Goal: Task Accomplishment & Management: Use online tool/utility

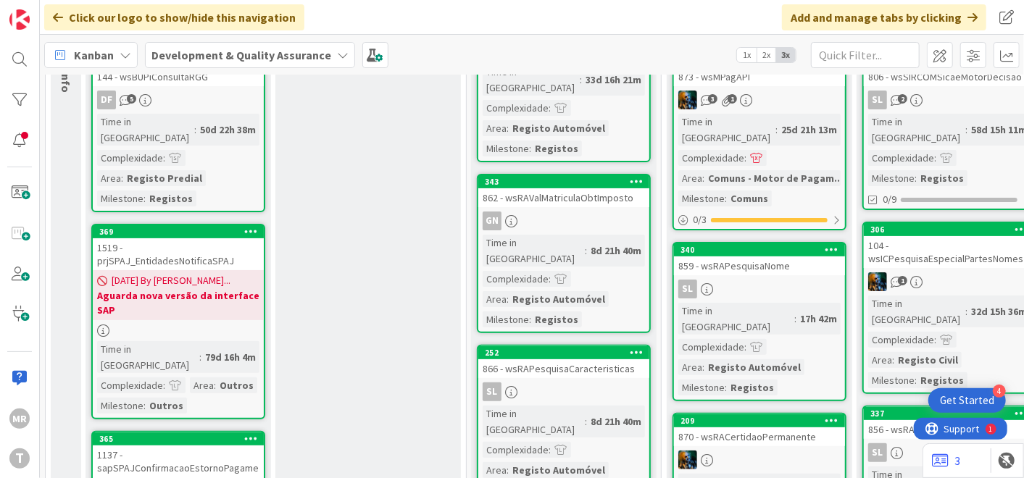
scroll to position [161, 0]
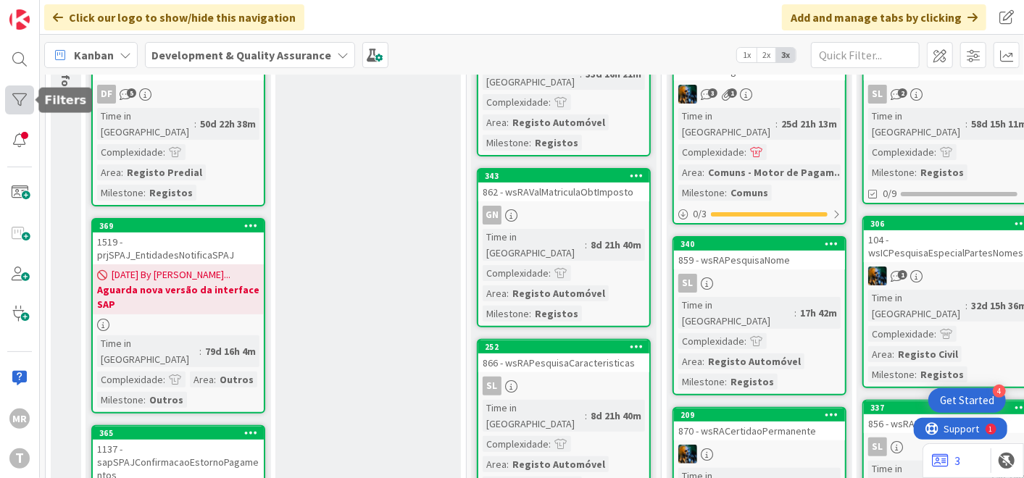
click at [22, 107] on div at bounding box center [19, 99] width 29 height 29
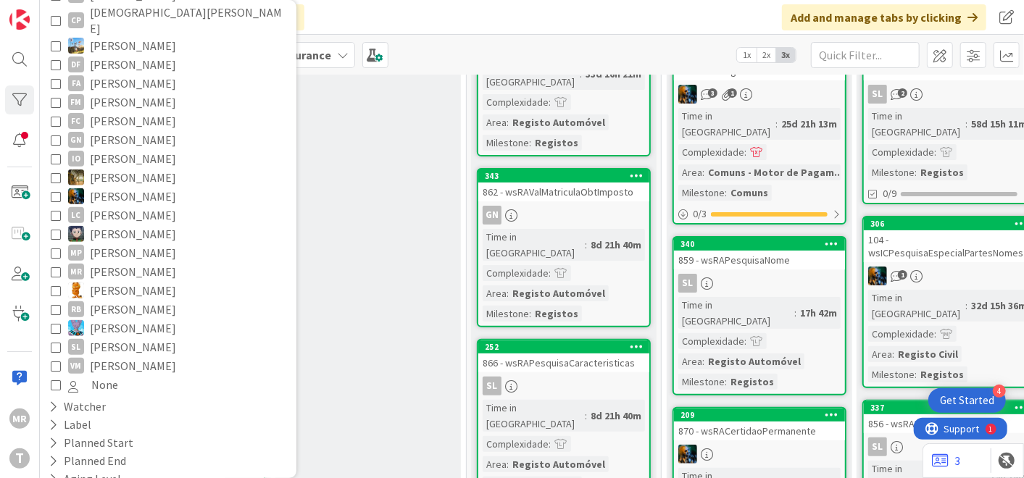
scroll to position [241, 0]
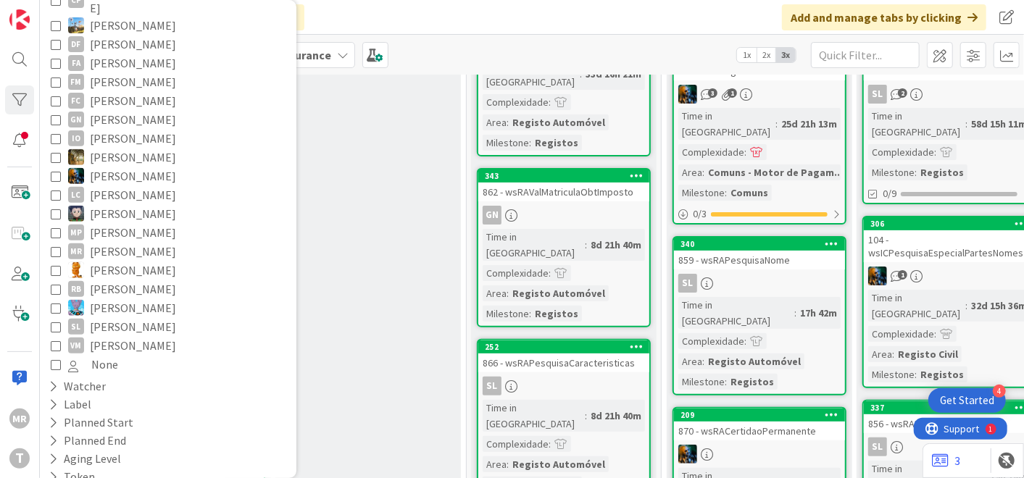
click at [141, 317] on span "[PERSON_NAME]" at bounding box center [133, 326] width 86 height 19
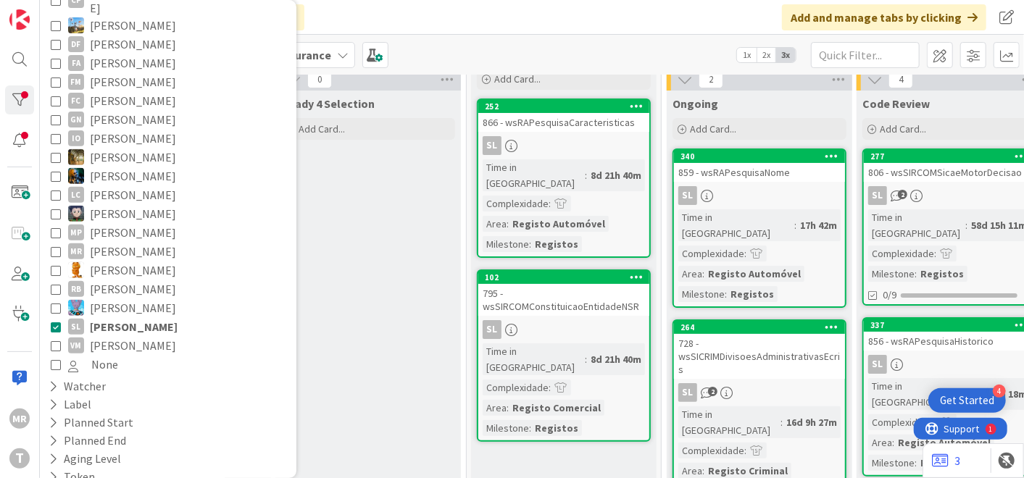
scroll to position [80, 0]
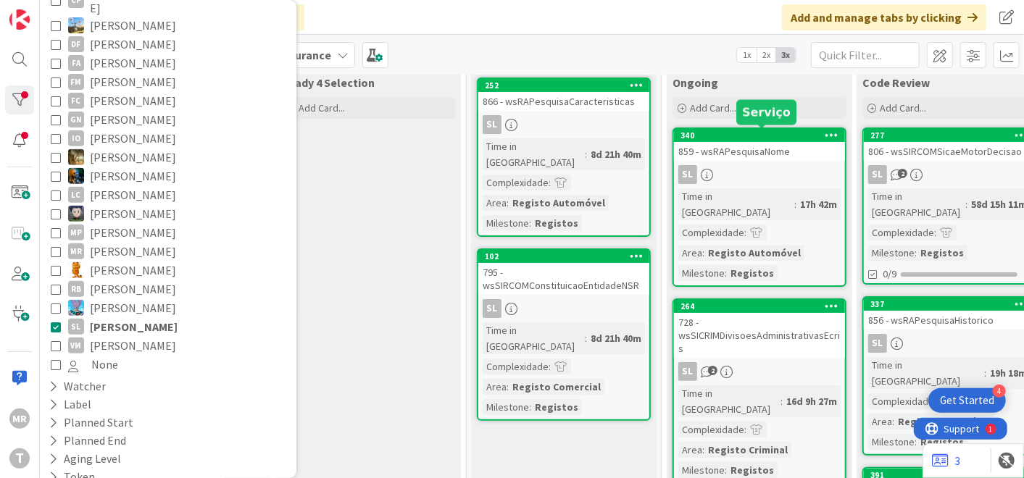
click at [755, 135] on div "340" at bounding box center [762, 135] width 164 height 10
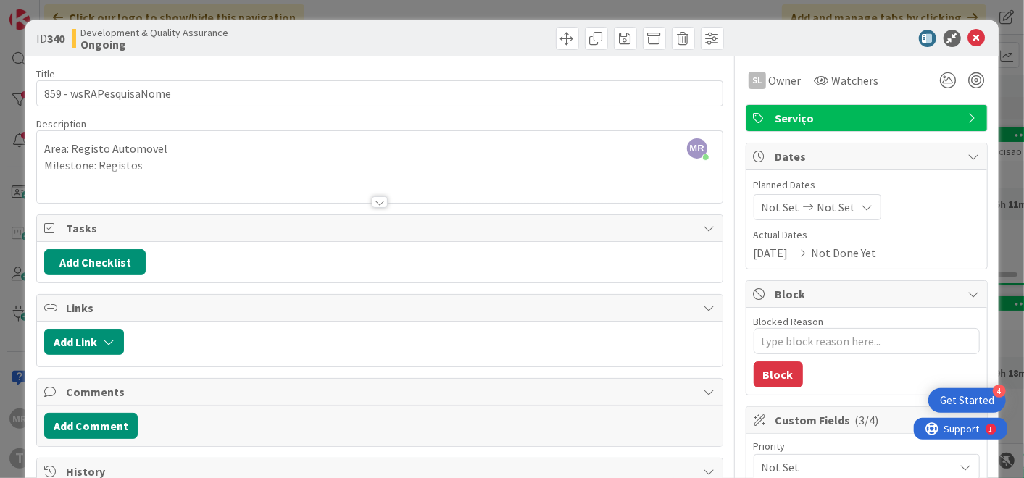
click at [977, 39] on div "ID 340 Development & Quality Assurance Ongoing" at bounding box center [511, 38] width 972 height 36
click at [968, 39] on icon at bounding box center [976, 38] width 17 height 17
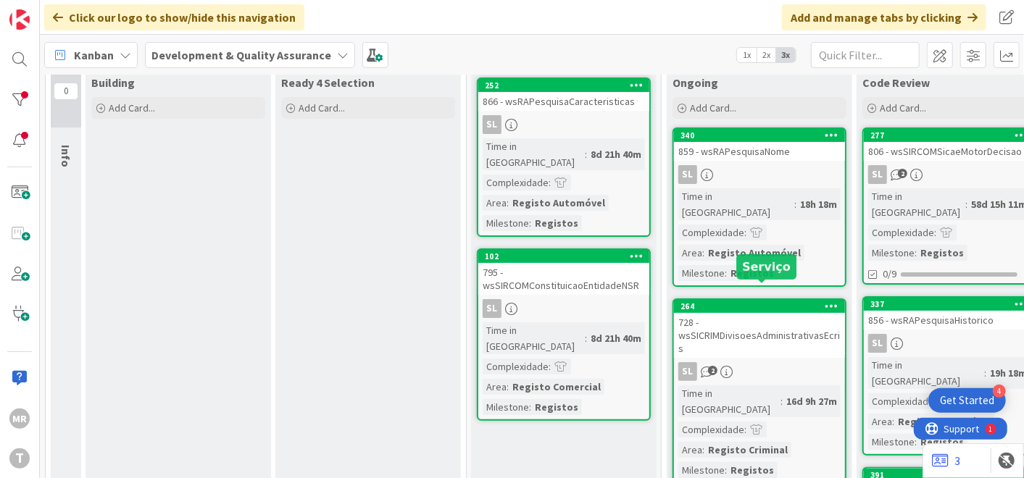
click at [776, 301] on div "264" at bounding box center [762, 306] width 164 height 10
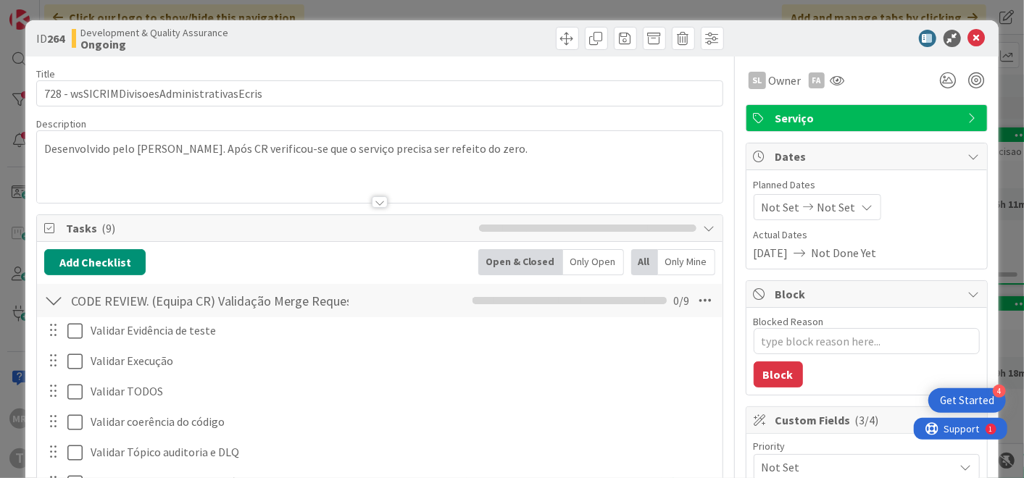
type textarea "x"
click at [969, 33] on icon at bounding box center [976, 38] width 17 height 17
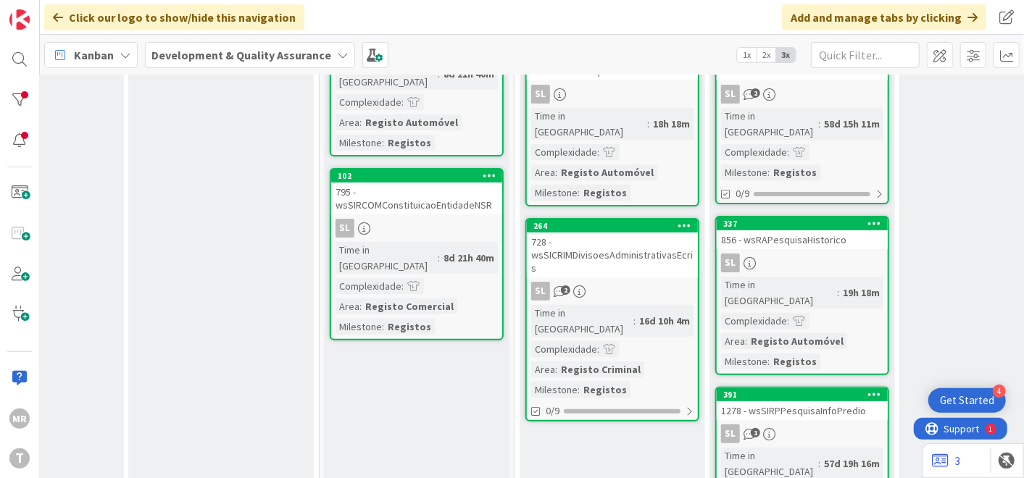
scroll to position [161, 163]
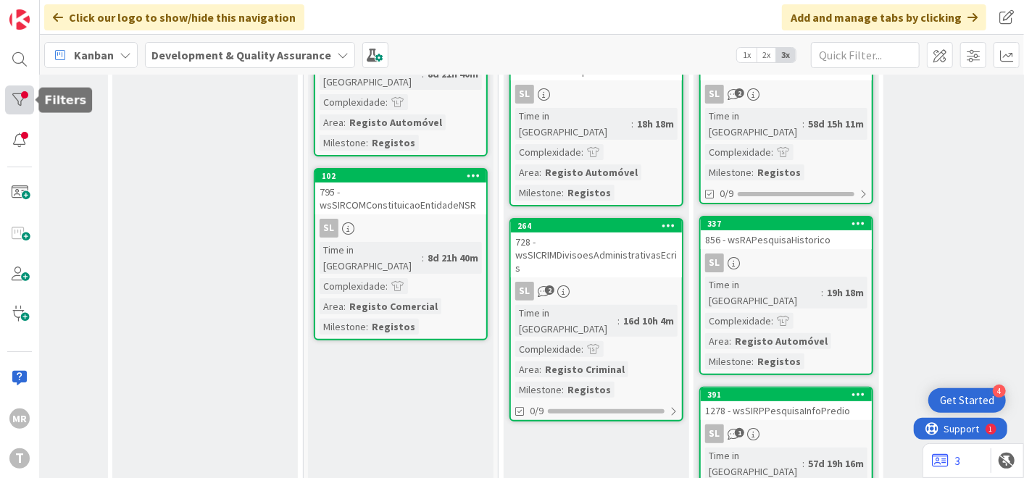
click at [5, 105] on div at bounding box center [19, 99] width 29 height 29
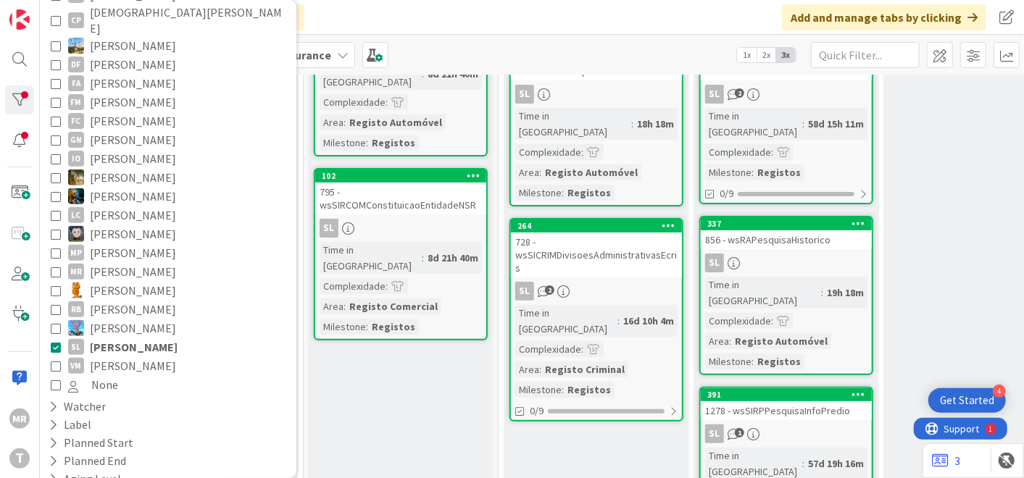
scroll to position [360, 0]
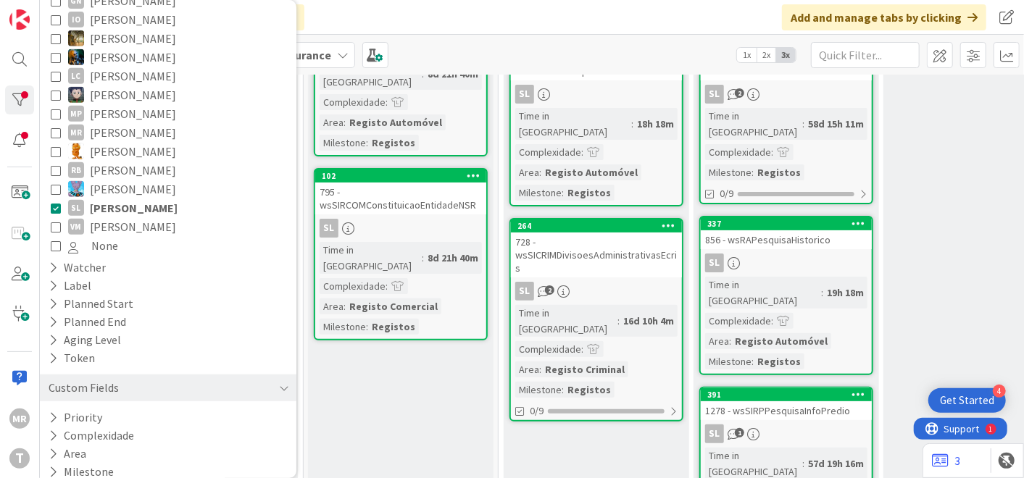
click at [114, 199] on span "[PERSON_NAME]" at bounding box center [134, 208] width 88 height 19
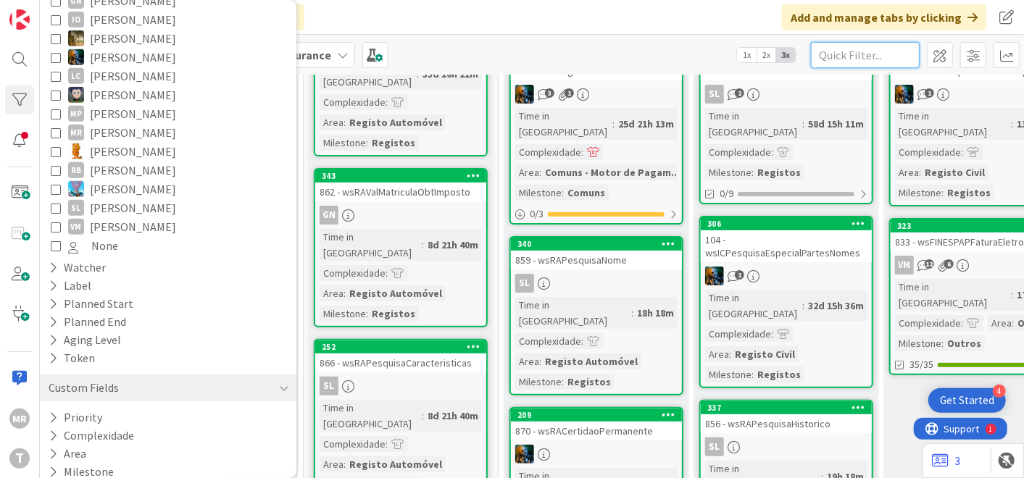
click at [821, 57] on input "text" at bounding box center [865, 55] width 109 height 26
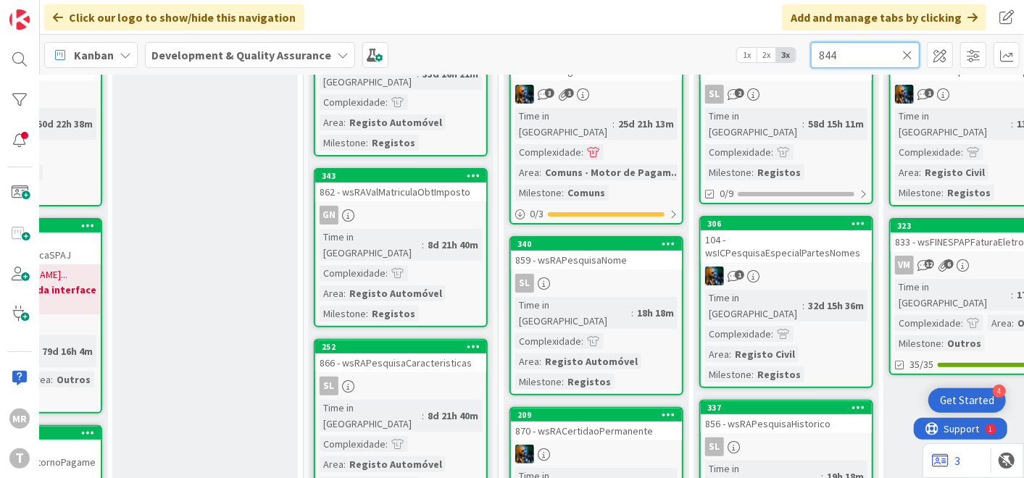
scroll to position [5, 163]
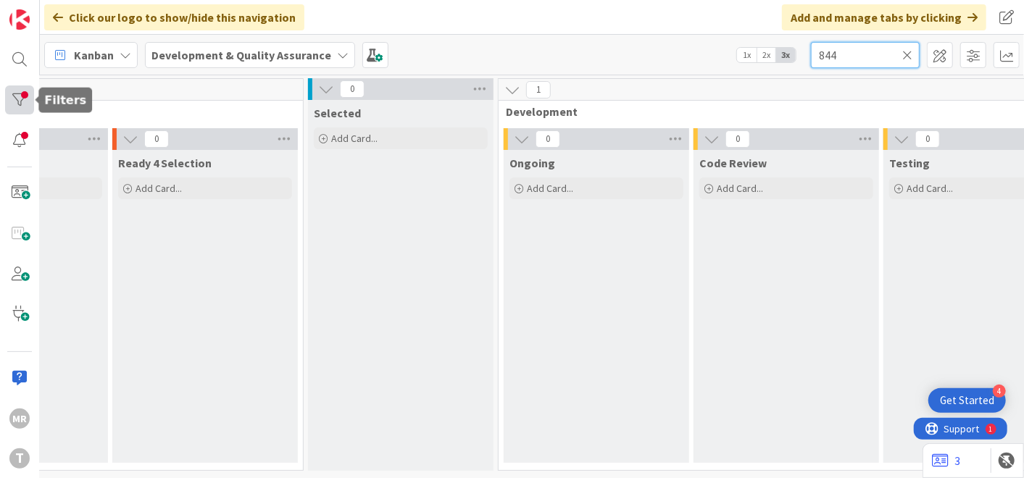
type input "844"
click at [26, 86] on div at bounding box center [19, 99] width 29 height 29
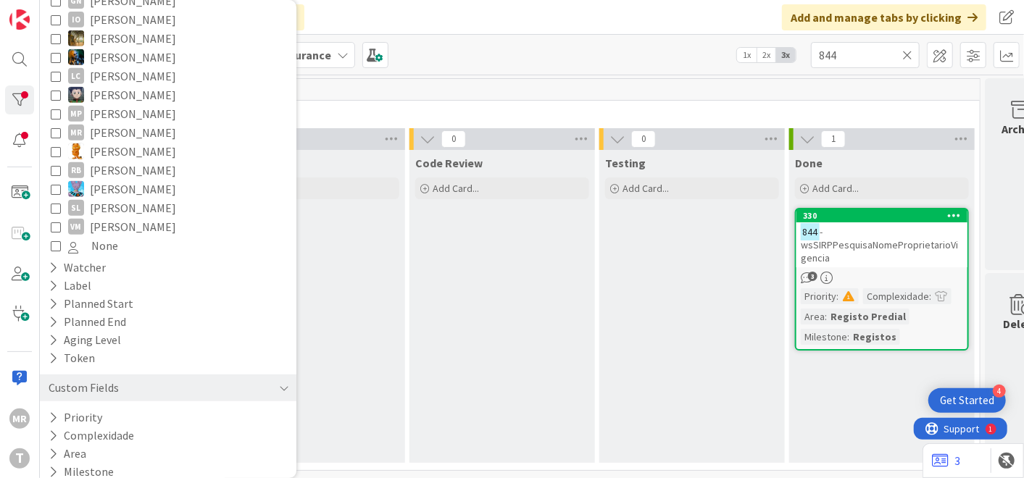
scroll to position [5, 496]
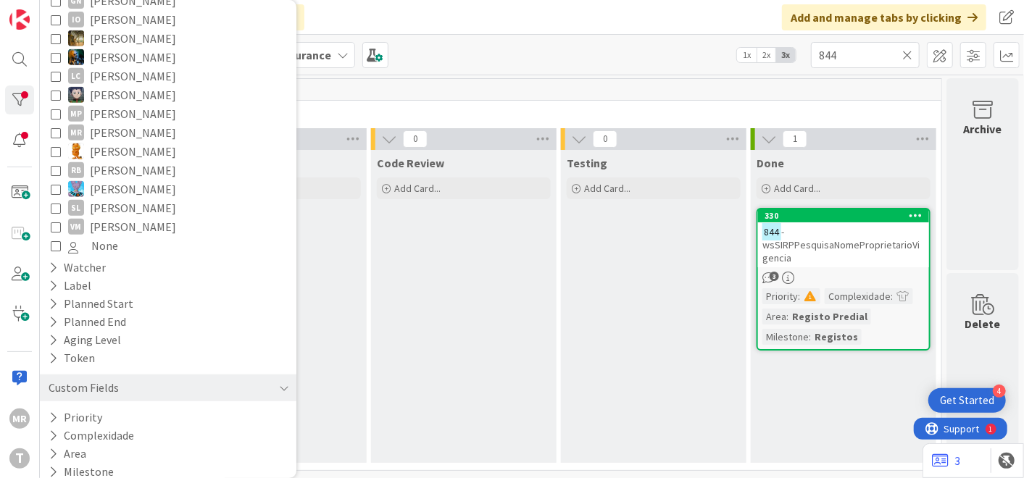
click at [777, 251] on div "844 - wsSIRPPesquisaNomeProprietarioVigencia" at bounding box center [843, 244] width 171 height 45
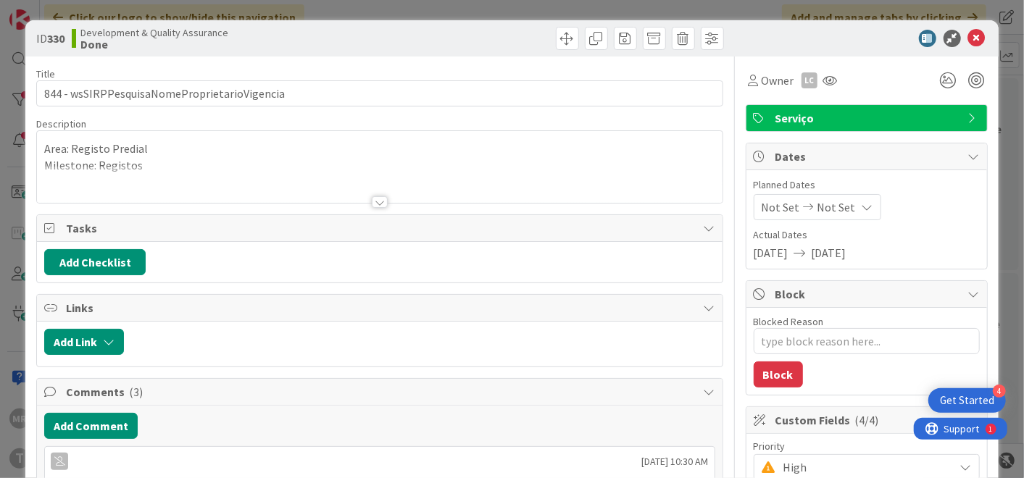
type textarea "x"
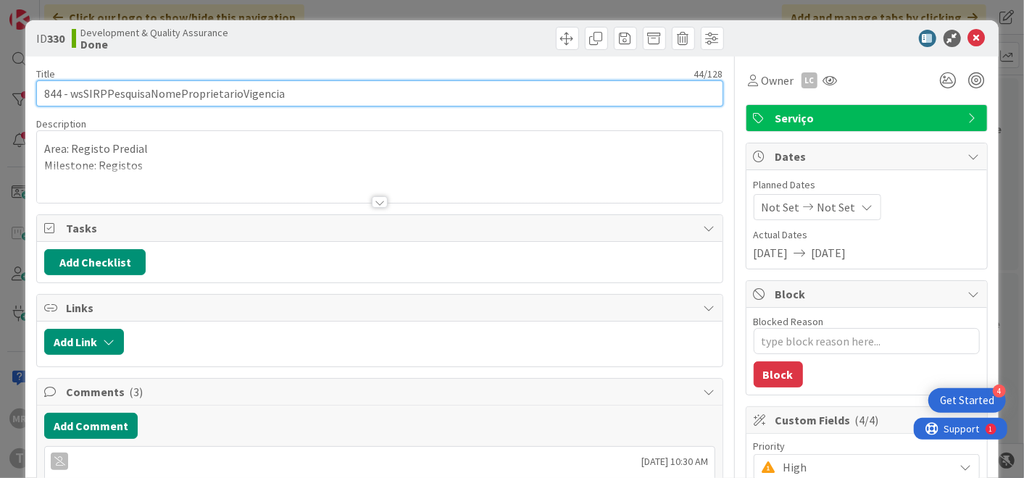
drag, startPoint x: 296, startPoint y: 96, endPoint x: 68, endPoint y: 97, distance: 227.5
click at [68, 97] on input "844 - wsSIRPPesquisaNomeProprietarioVigencia" at bounding box center [379, 93] width 686 height 26
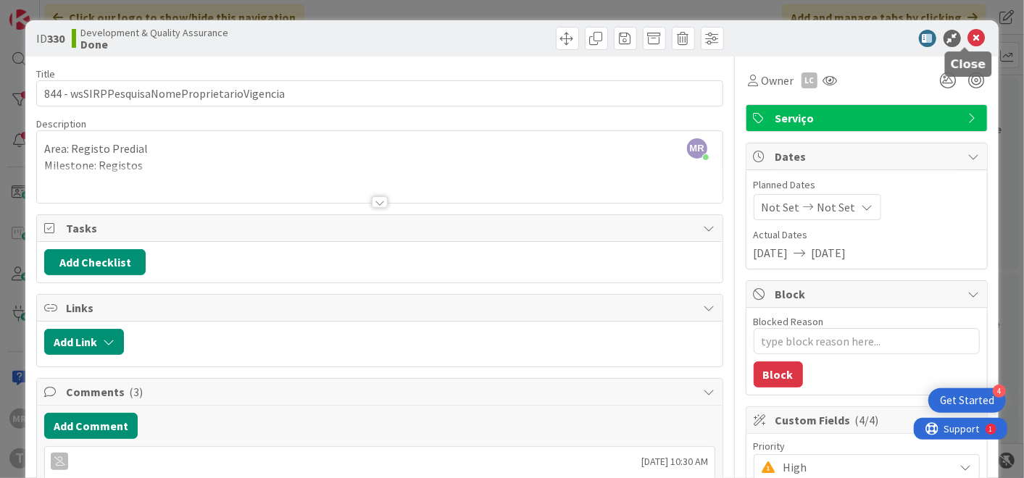
click at [968, 30] on icon at bounding box center [976, 38] width 17 height 17
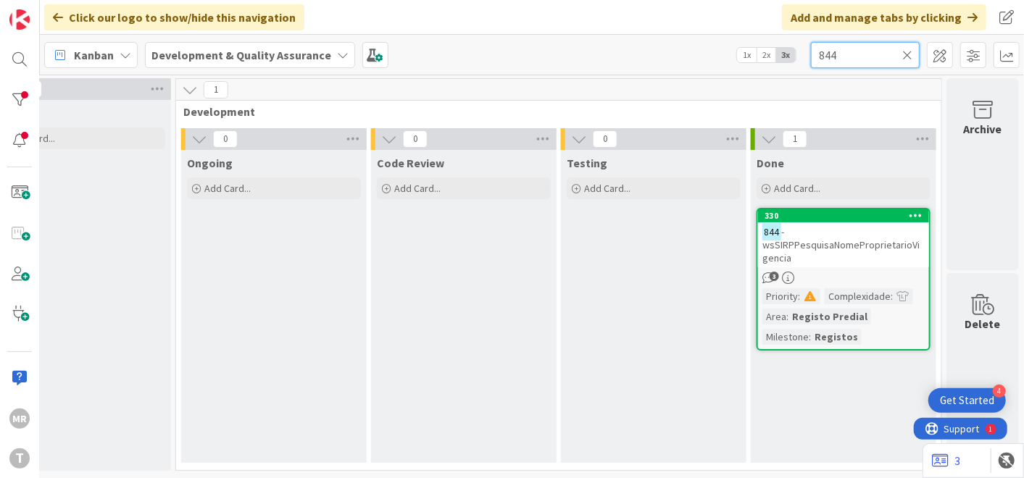
drag, startPoint x: 834, startPoint y: 59, endPoint x: 797, endPoint y: 55, distance: 37.2
click at [797, 55] on div "Kanban Development & Quality Assurance 1x 2x 3x 844" at bounding box center [532, 55] width 984 height 40
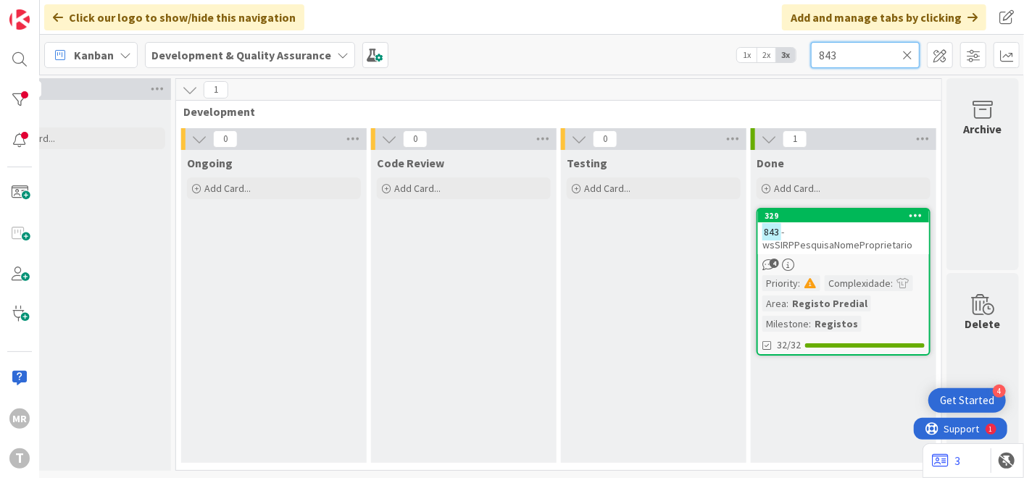
type input "843"
click at [838, 209] on div "329" at bounding box center [843, 215] width 171 height 13
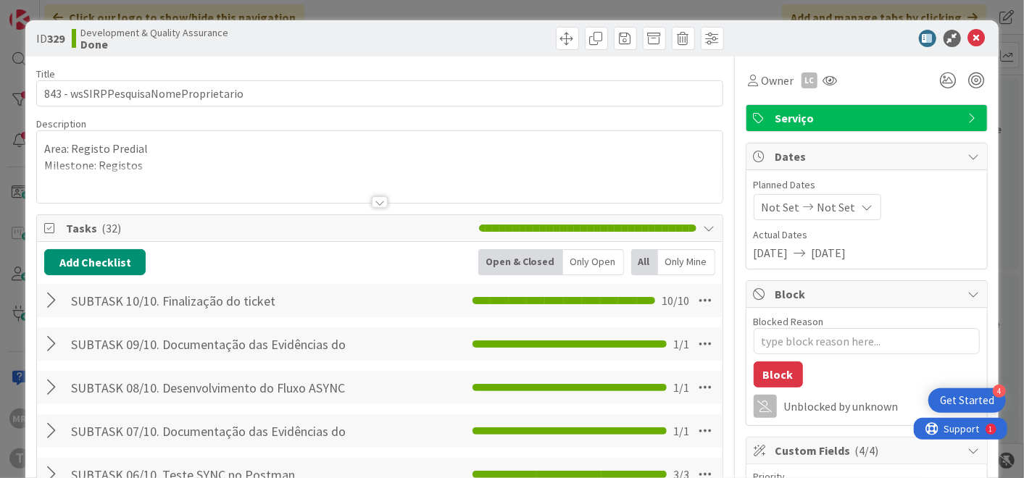
type textarea "x"
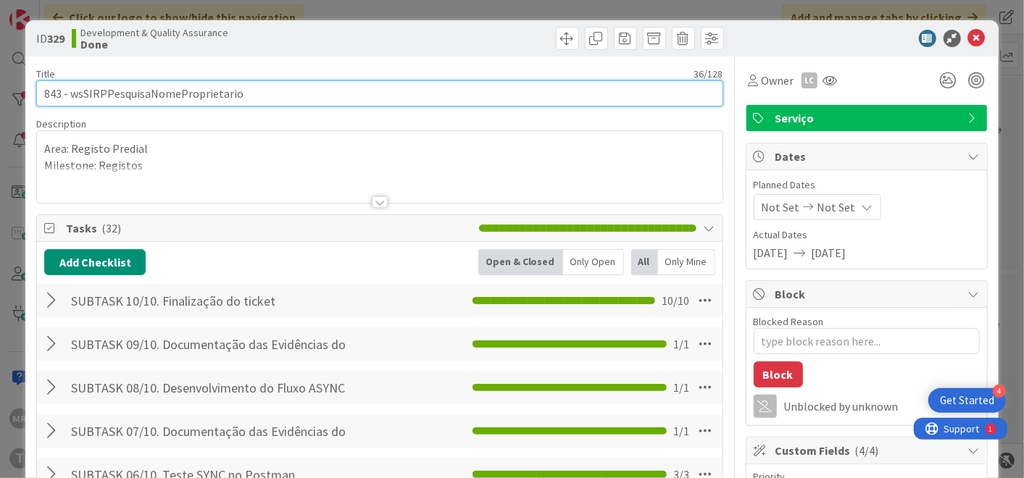
drag, startPoint x: 243, startPoint y: 96, endPoint x: 72, endPoint y: 101, distance: 170.4
click at [72, 101] on input "843 - wsSIRPPesquisaNomeProprietario" at bounding box center [379, 93] width 686 height 26
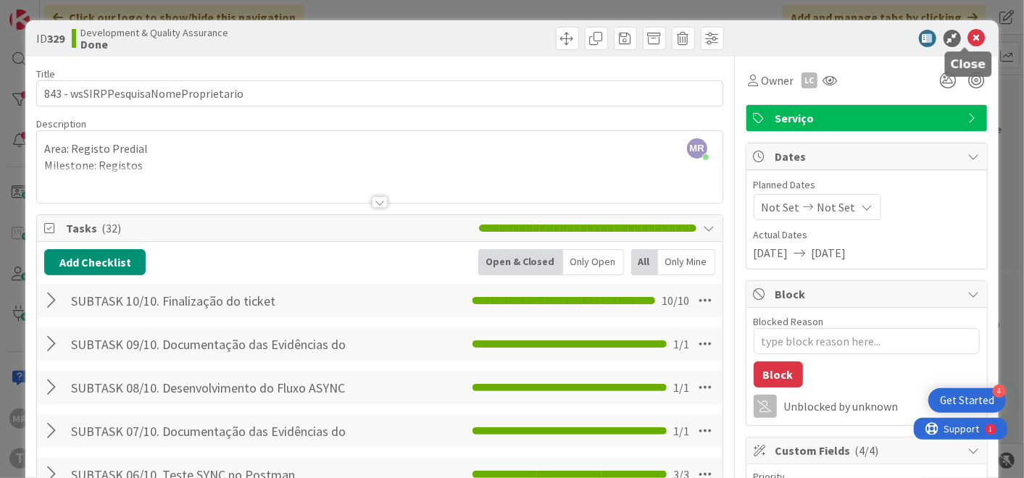
click at [972, 35] on icon at bounding box center [976, 38] width 17 height 17
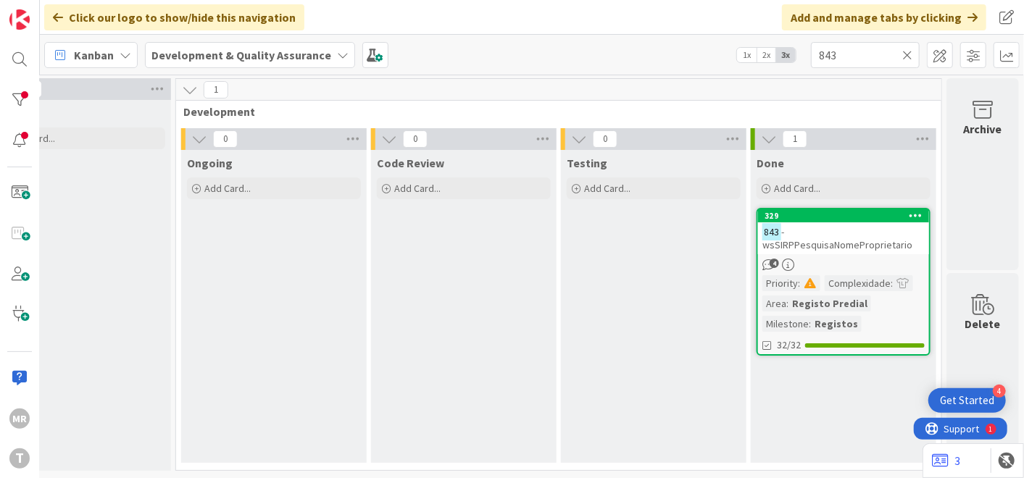
click at [903, 58] on icon at bounding box center [907, 55] width 10 height 13
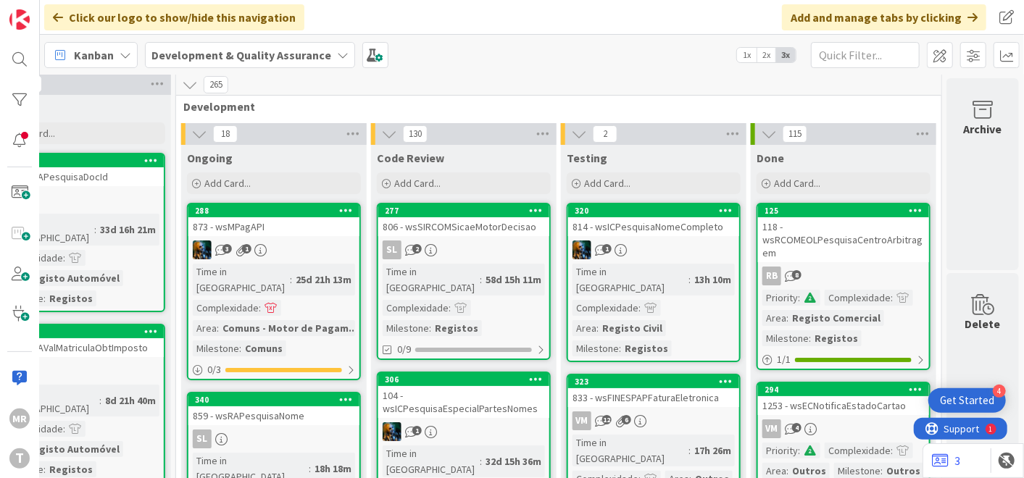
click at [635, 65] on div "Kanban Development & Quality Assurance 1x 2x 3x" at bounding box center [532, 55] width 984 height 40
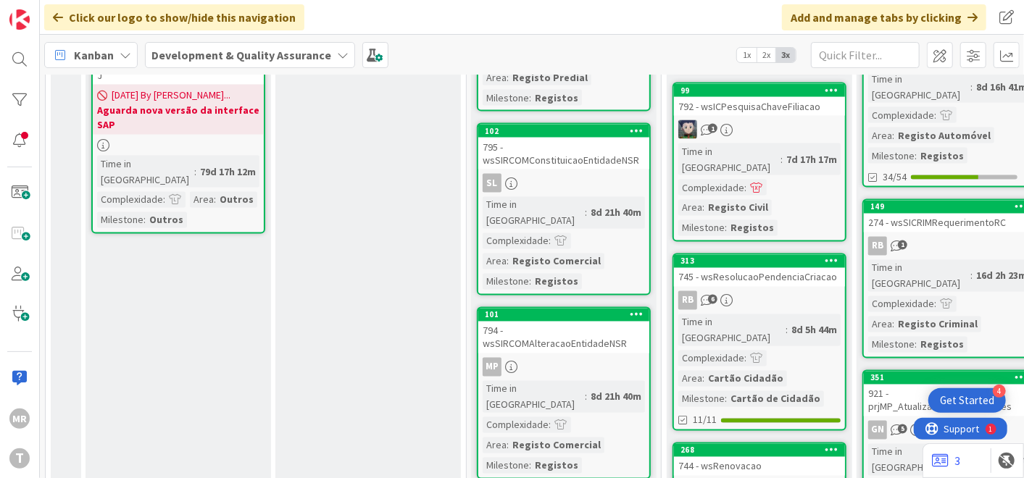
scroll to position [1449, 0]
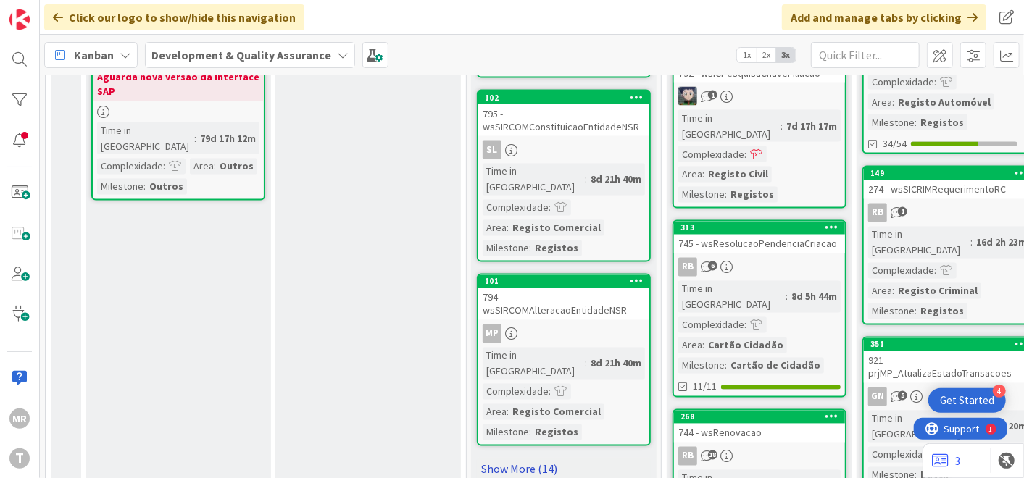
click at [513, 458] on link "Show More (14)" at bounding box center [564, 469] width 174 height 23
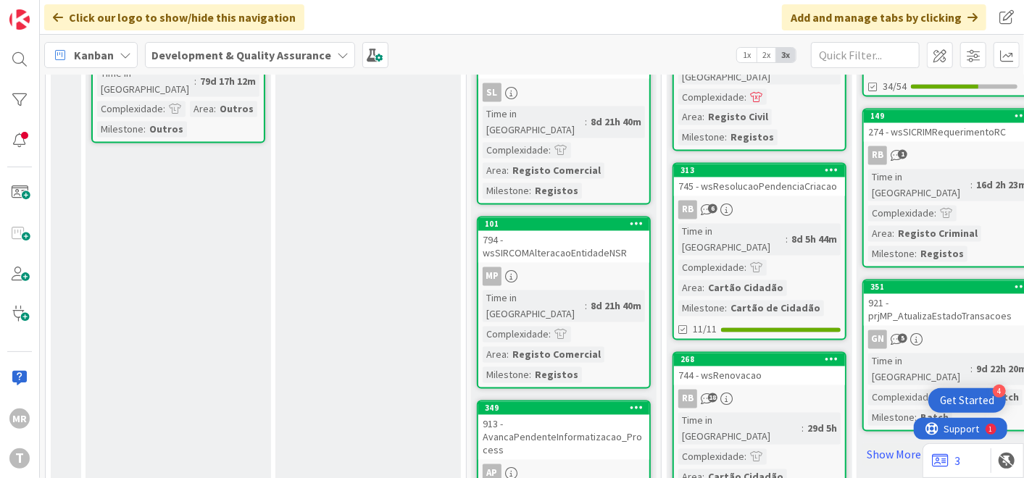
scroll to position [1530, 0]
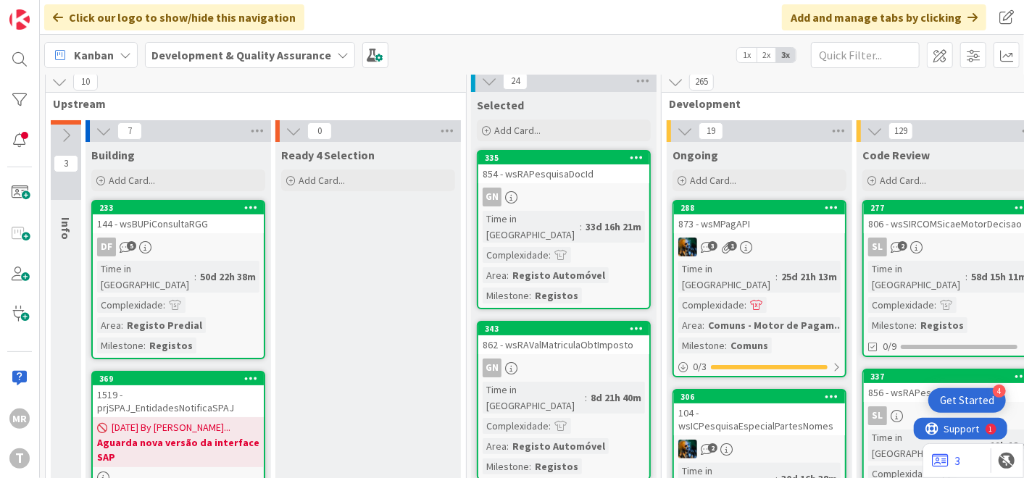
scroll to position [0, 0]
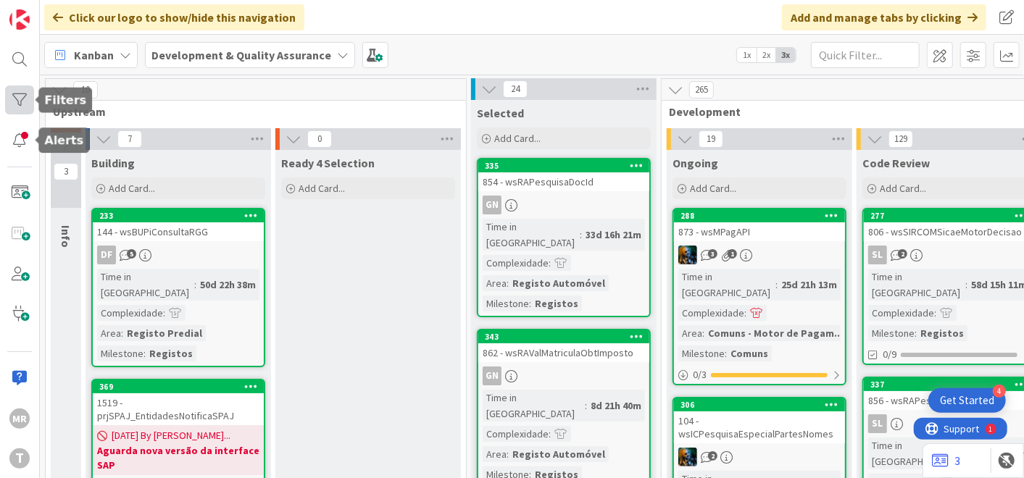
click at [13, 109] on div at bounding box center [19, 99] width 29 height 29
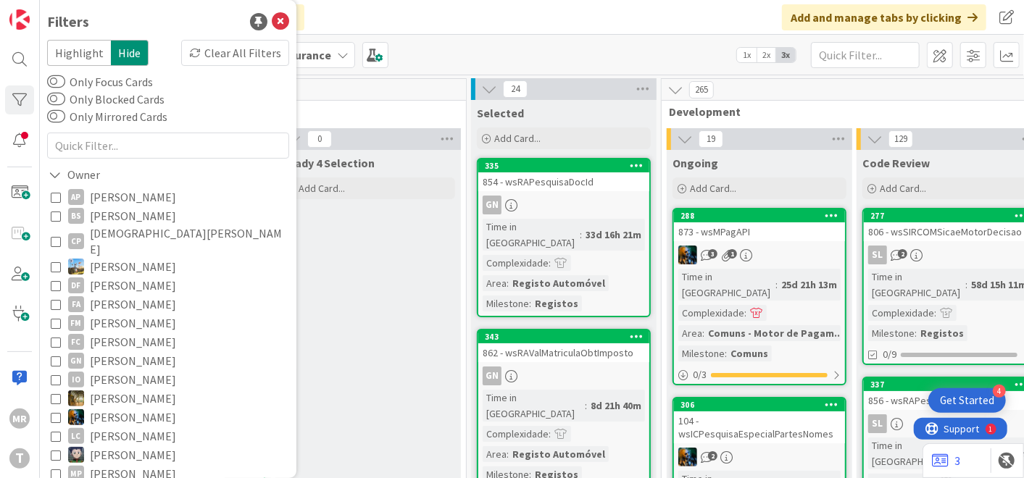
click at [136, 351] on span "[PERSON_NAME]" at bounding box center [133, 360] width 86 height 19
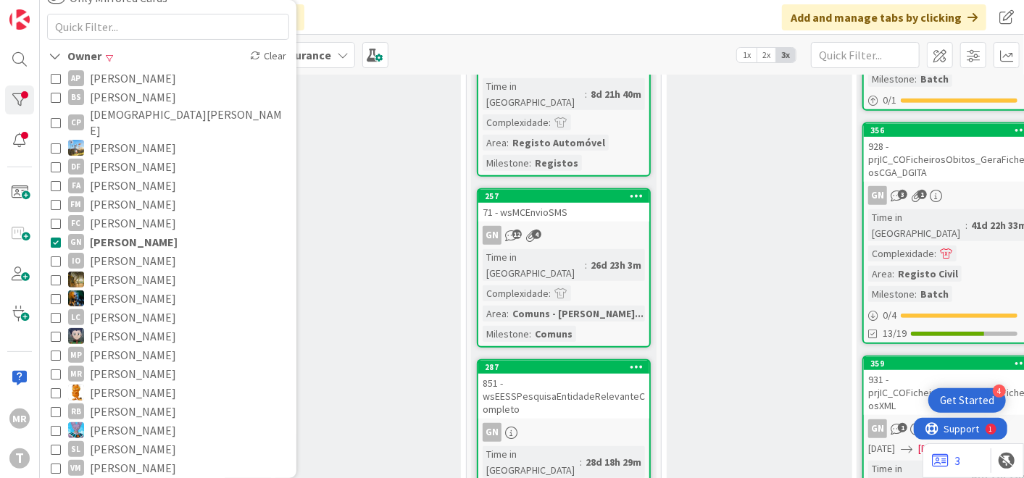
scroll to position [563, 0]
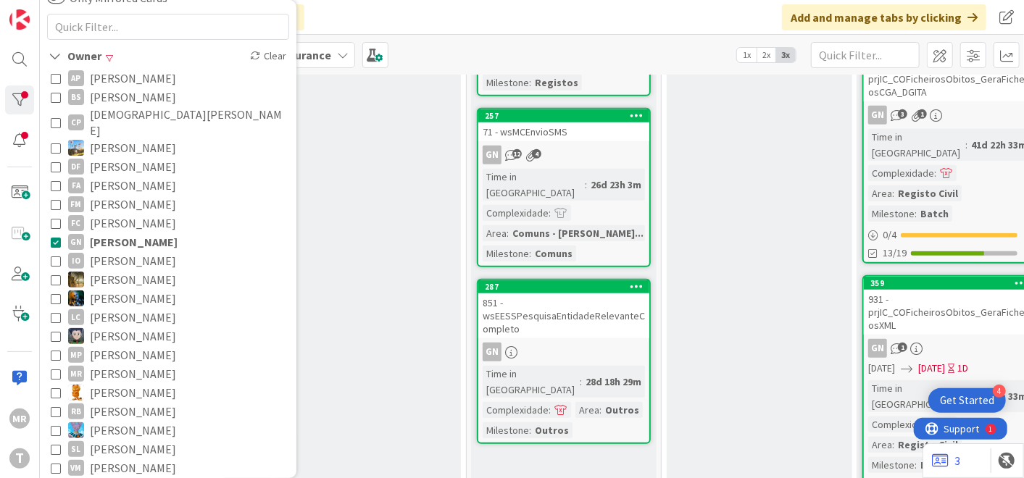
click at [135, 233] on span "[PERSON_NAME]" at bounding box center [134, 242] width 88 height 19
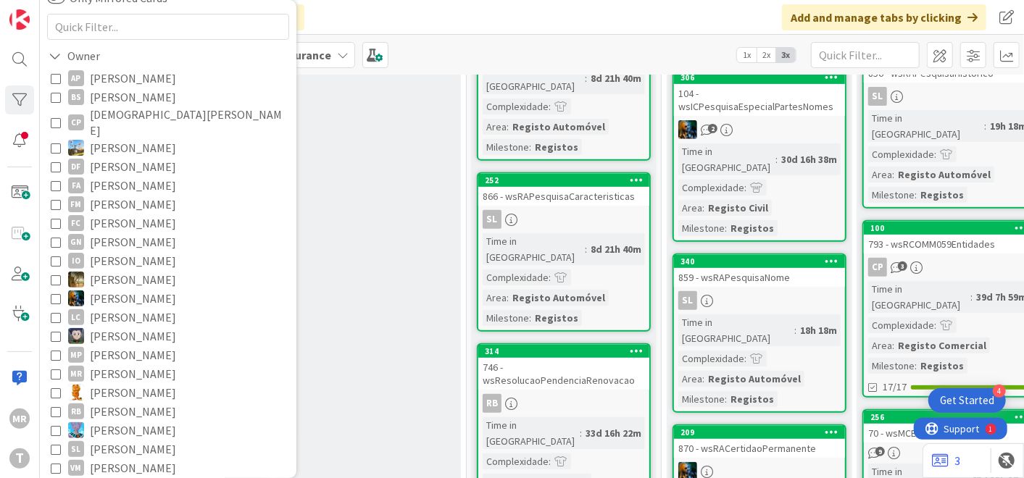
scroll to position [322, 0]
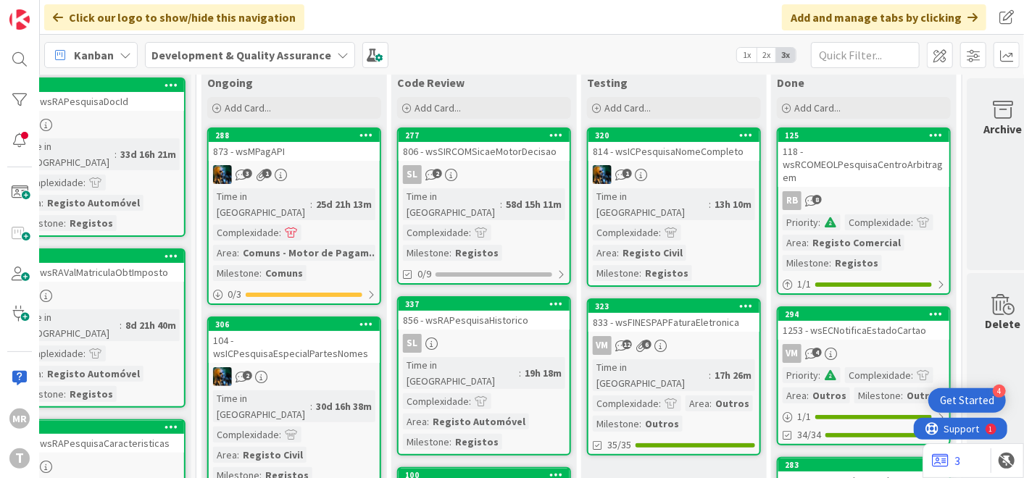
scroll to position [0, 465]
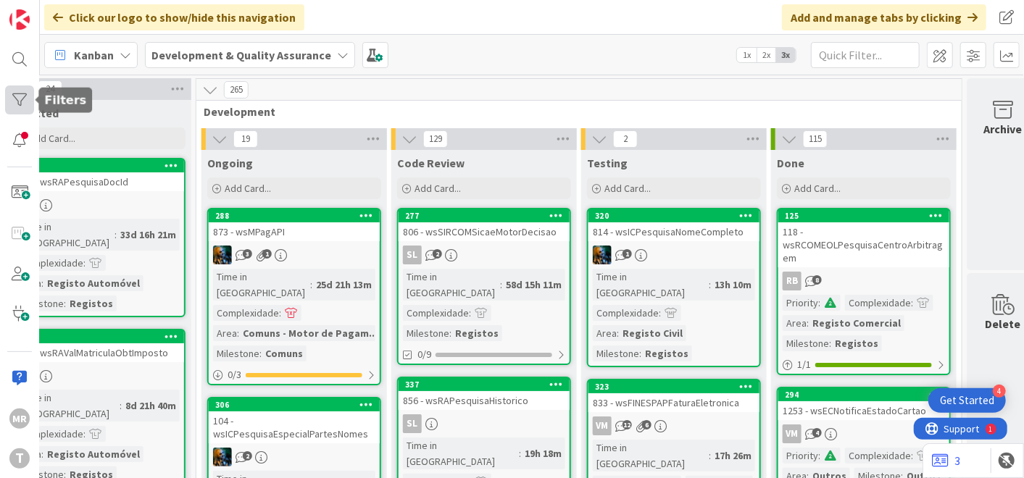
click at [12, 103] on div at bounding box center [19, 99] width 29 height 29
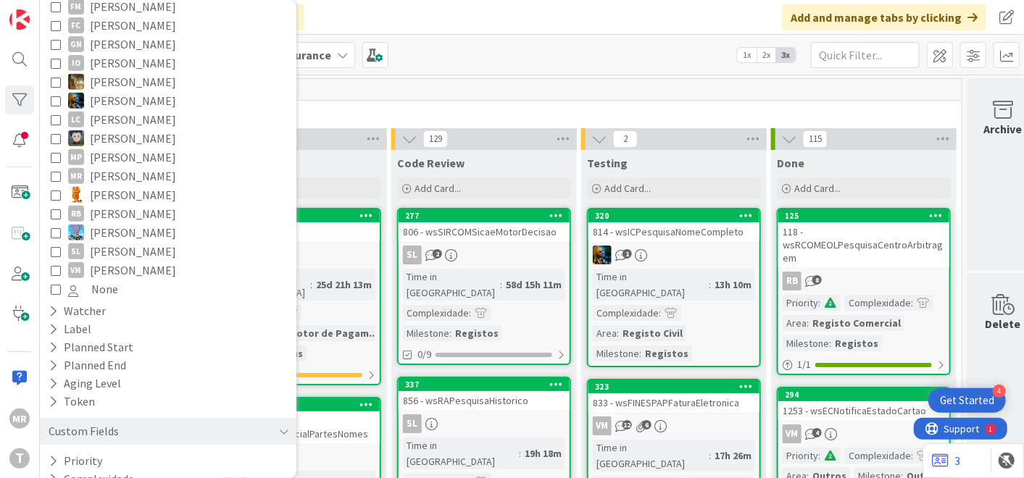
scroll to position [360, 0]
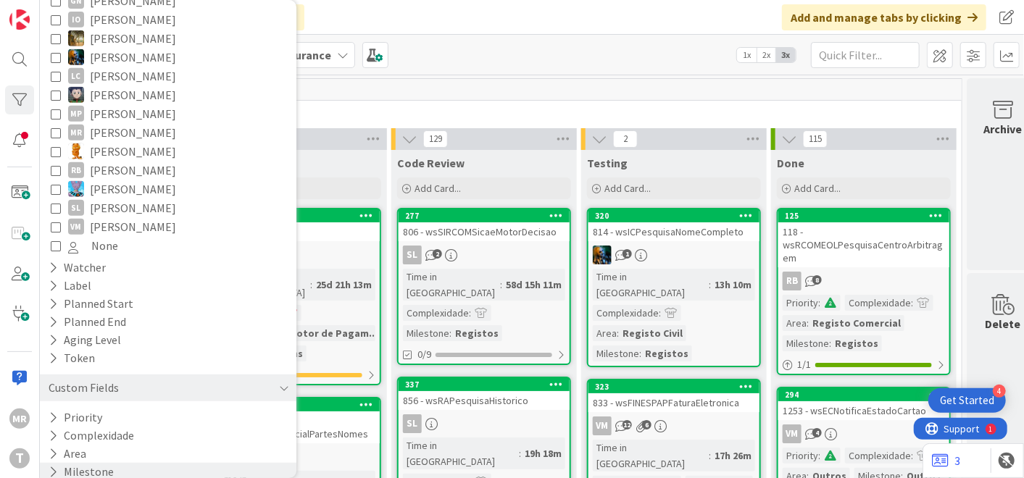
click at [49, 466] on icon at bounding box center [53, 472] width 9 height 12
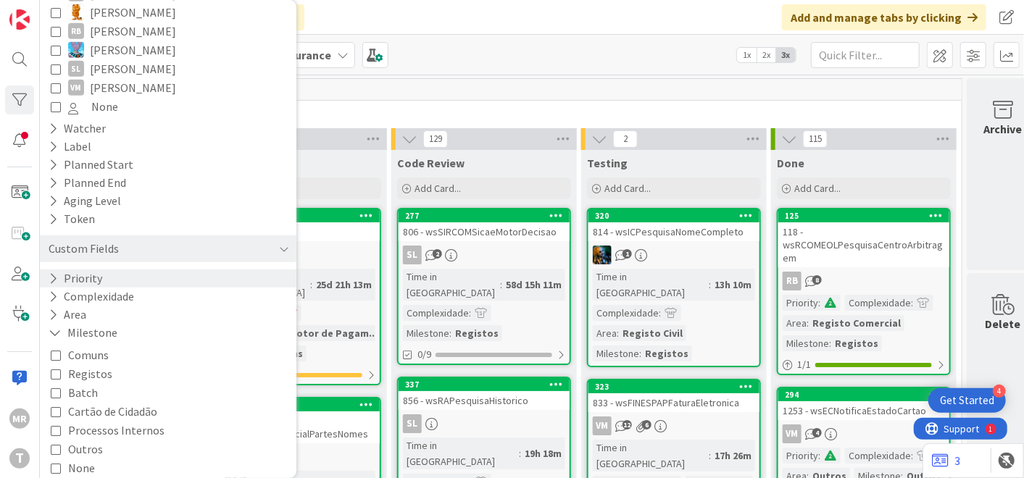
click at [56, 272] on icon at bounding box center [53, 278] width 9 height 12
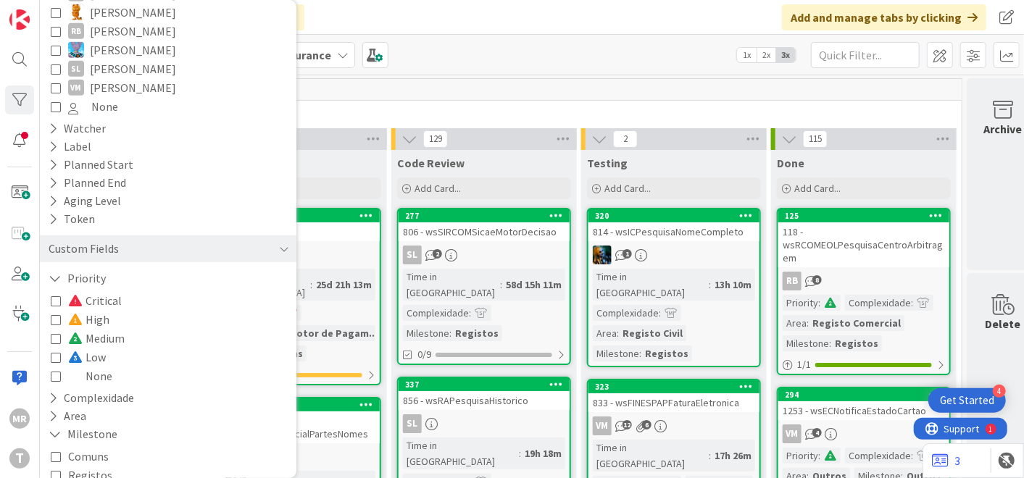
click at [101, 329] on span "Medium" at bounding box center [96, 338] width 57 height 19
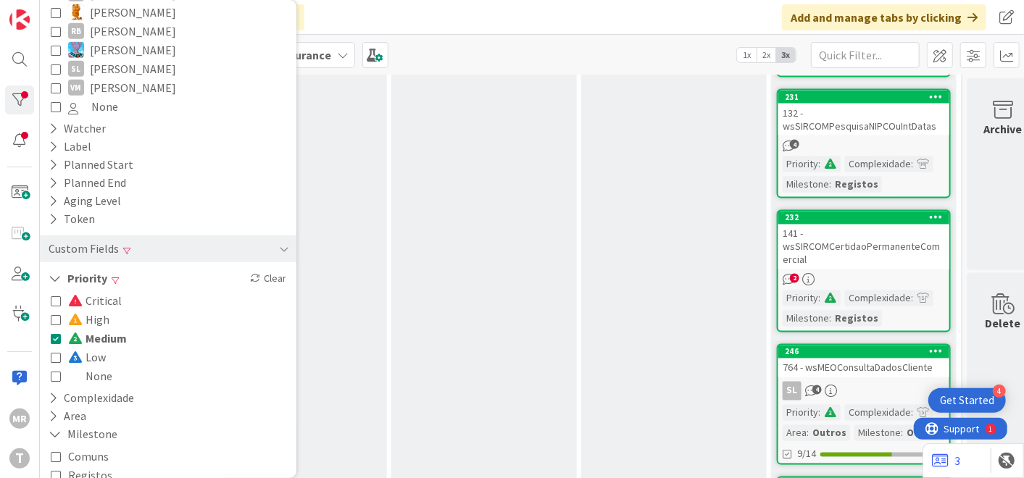
scroll to position [1449, 465]
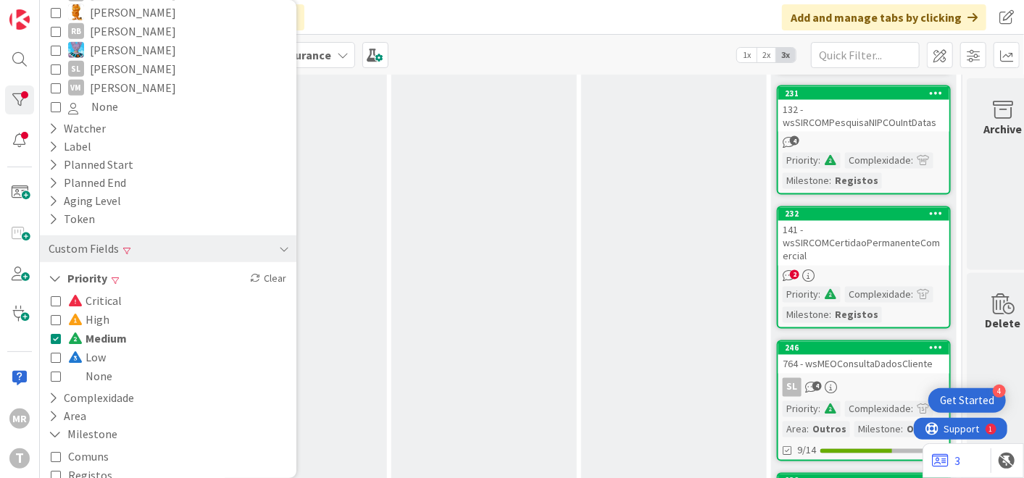
click at [92, 329] on span "Medium" at bounding box center [97, 338] width 59 height 19
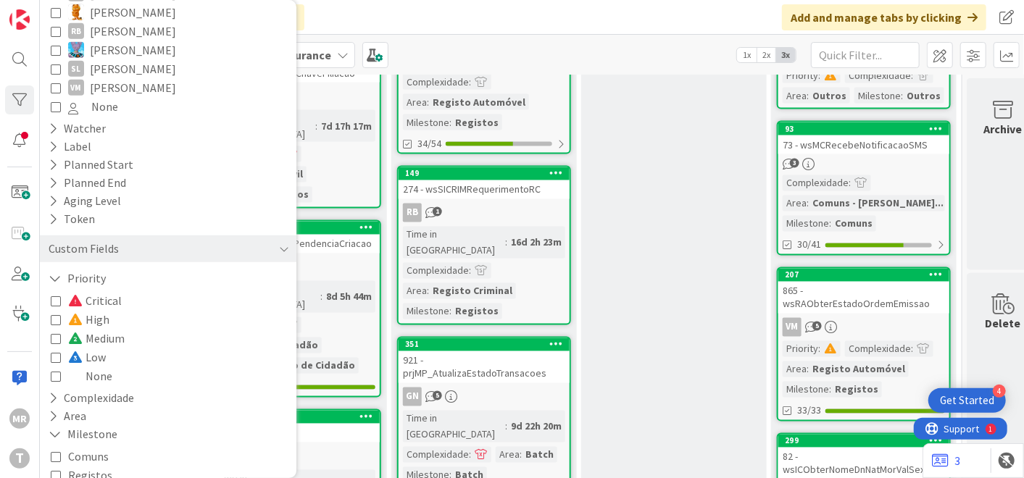
click at [93, 329] on span "Medium" at bounding box center [96, 338] width 57 height 19
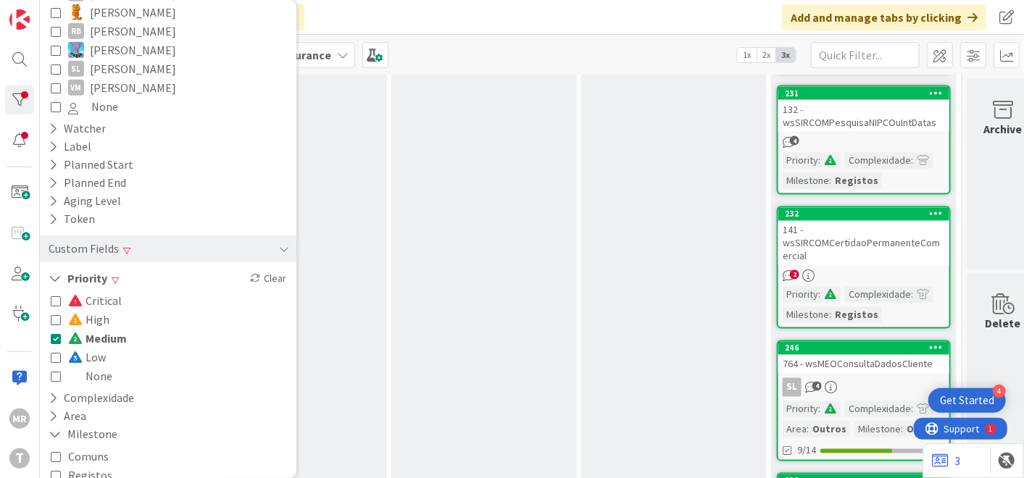
click at [94, 329] on span "Medium" at bounding box center [97, 338] width 59 height 19
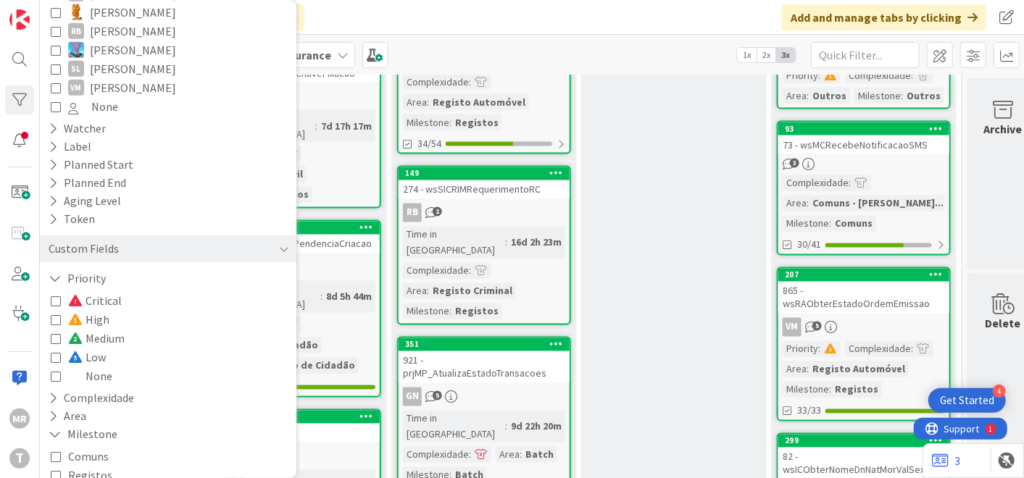
click at [109, 291] on span "Critical" at bounding box center [95, 300] width 54 height 19
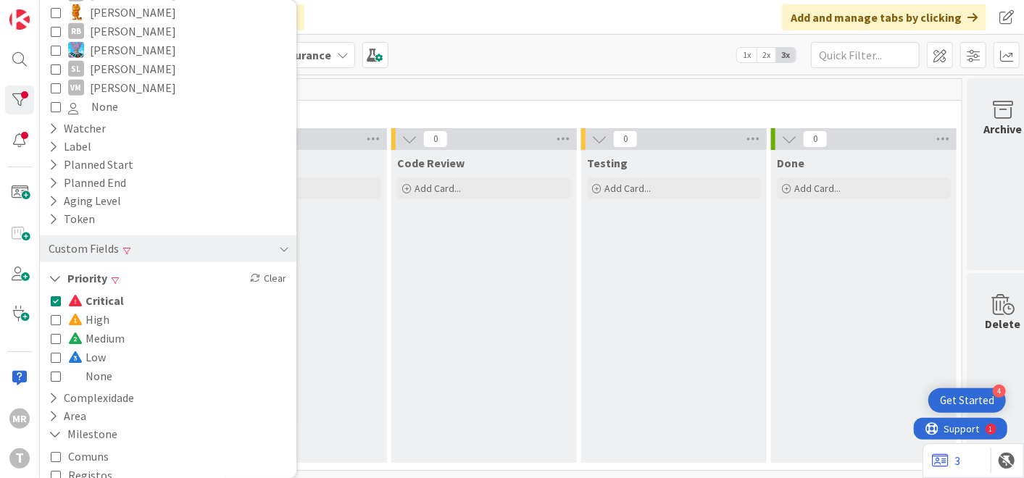
click at [91, 291] on span "Critical" at bounding box center [96, 300] width 56 height 19
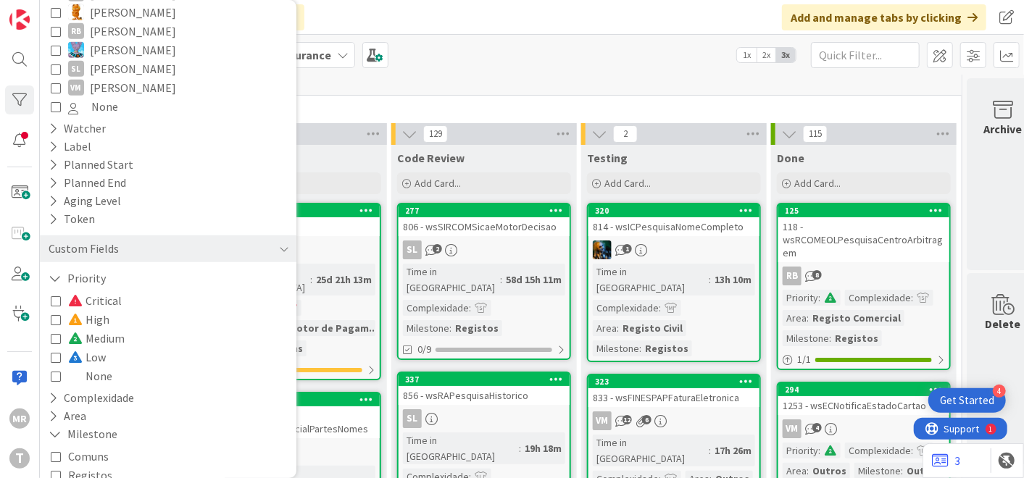
scroll to position [1449, 465]
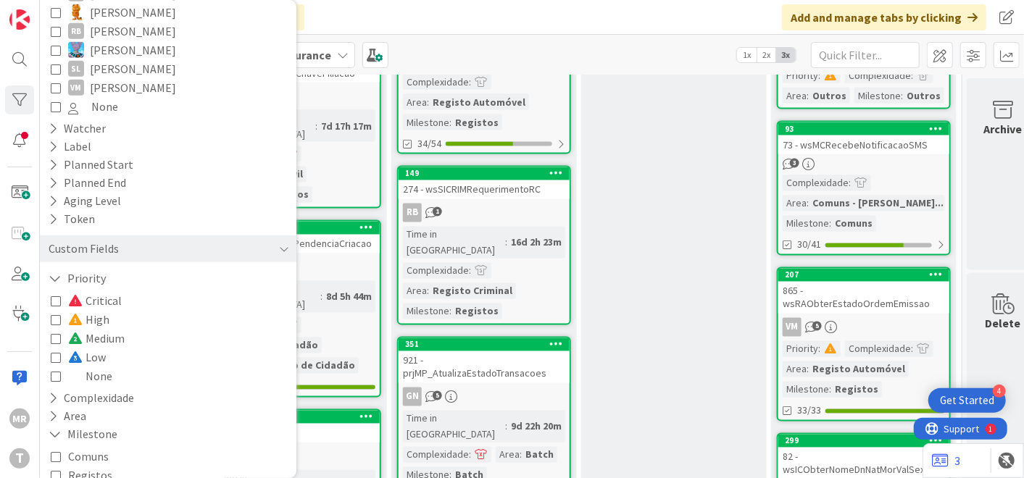
click at [95, 314] on span "High" at bounding box center [88, 319] width 41 height 19
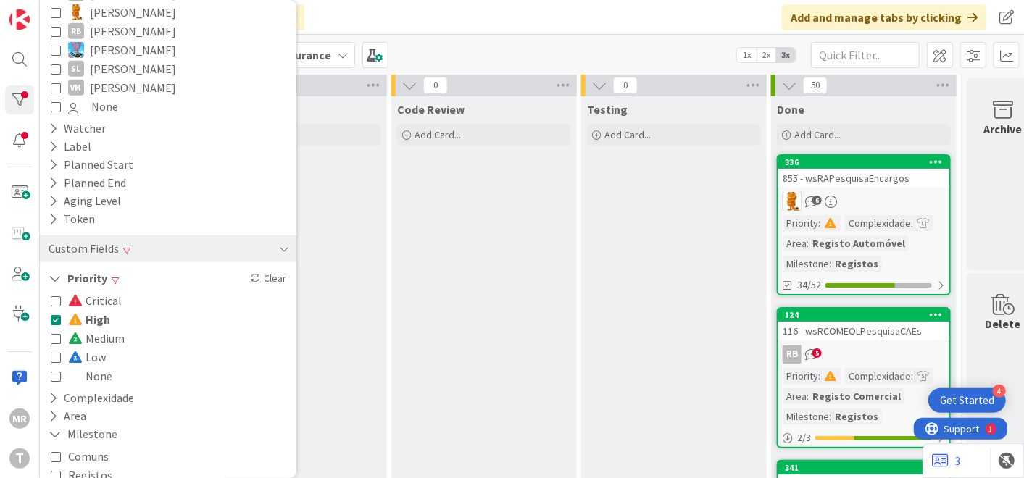
scroll to position [0, 465]
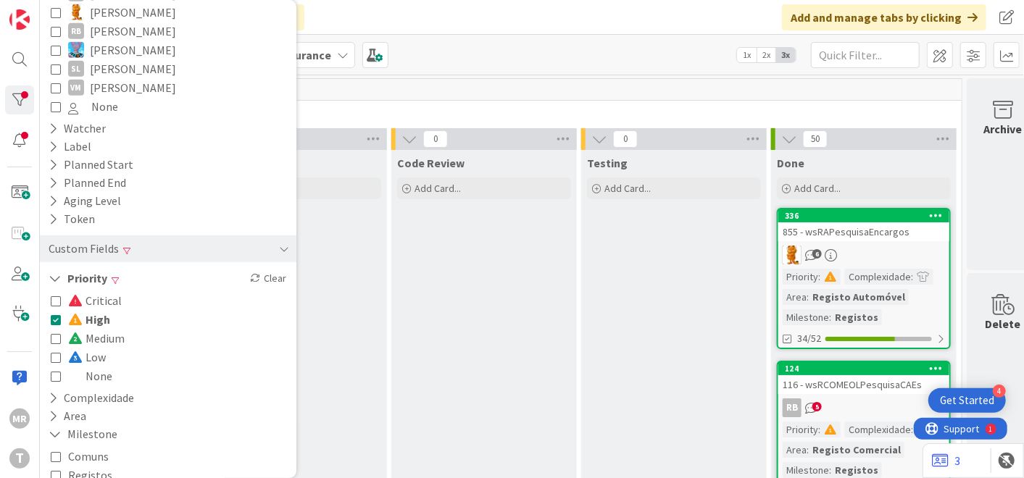
click at [95, 310] on span "High" at bounding box center [89, 319] width 42 height 19
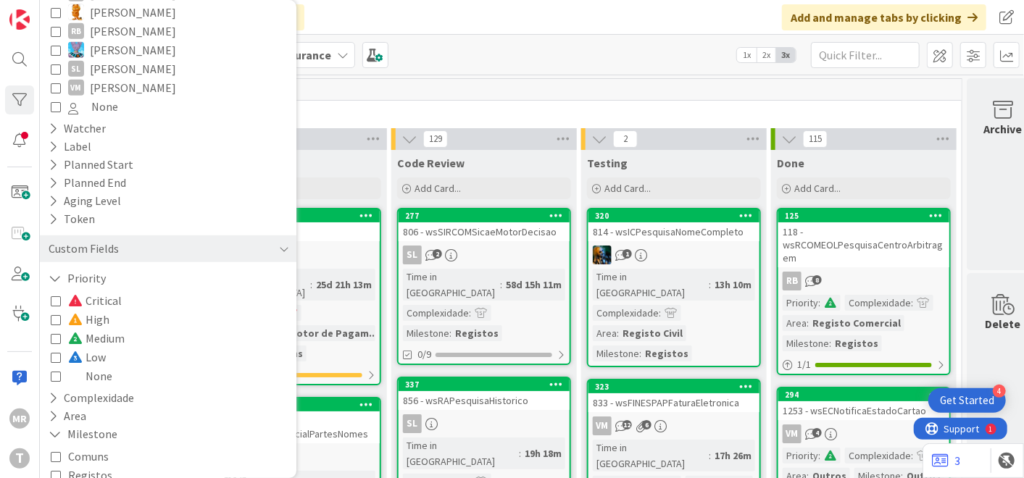
click at [476, 68] on div "Kanban Development & Quality Assurance 1x 2x 3x" at bounding box center [532, 55] width 984 height 40
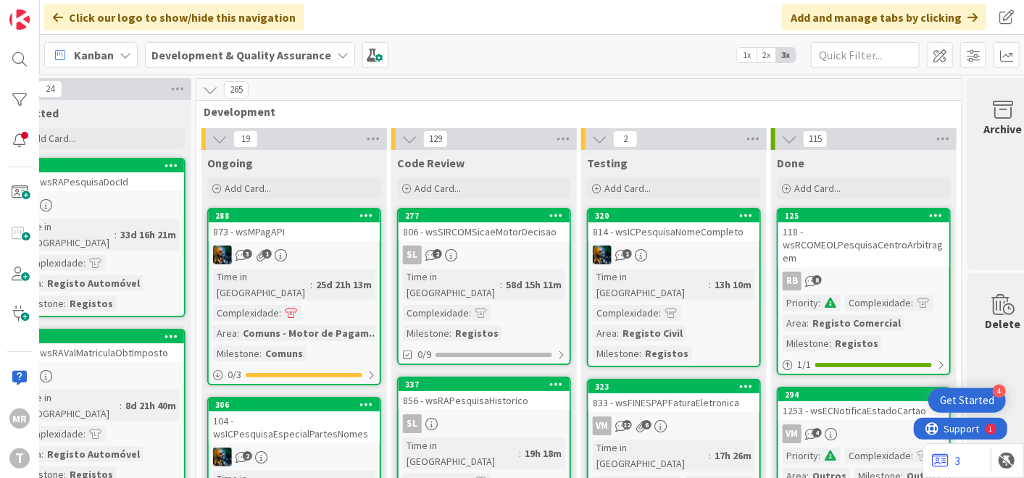
click at [477, 94] on div "265" at bounding box center [578, 90] width 765 height 22
